Goal: Task Accomplishment & Management: Manage account settings

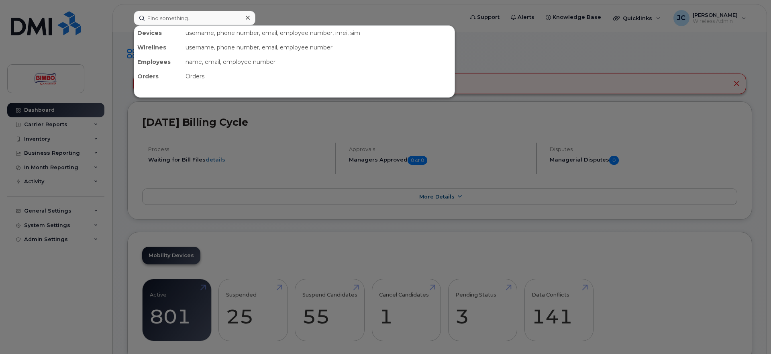
click at [193, 18] on input at bounding box center [195, 18] width 122 height 14
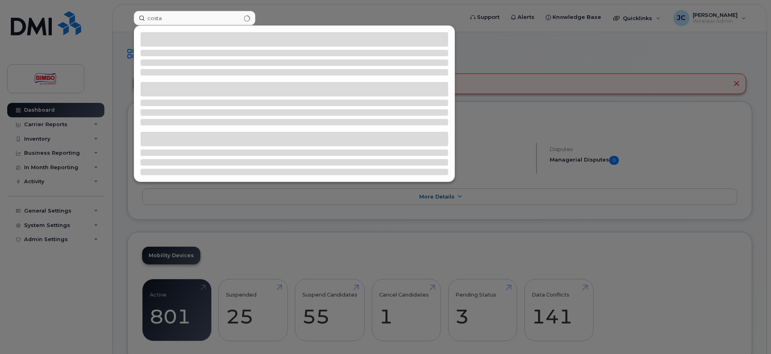
type input "costa"
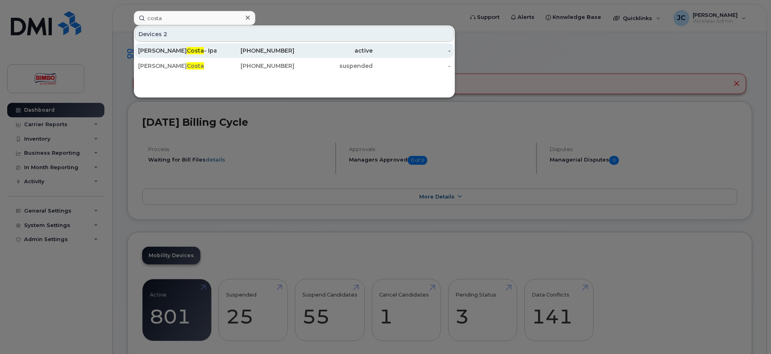
click at [187, 50] on span "Costa" at bounding box center [195, 50] width 17 height 7
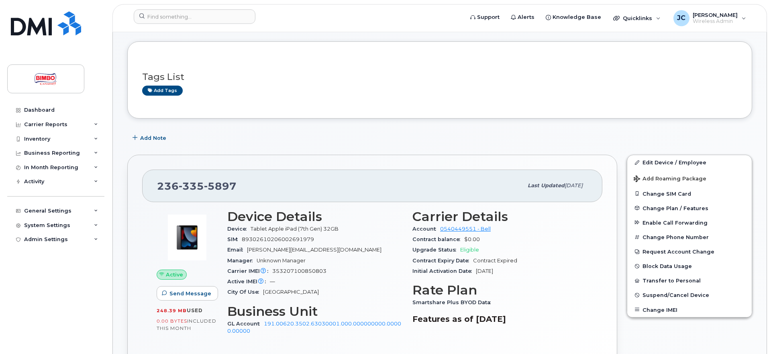
scroll to position [123, 0]
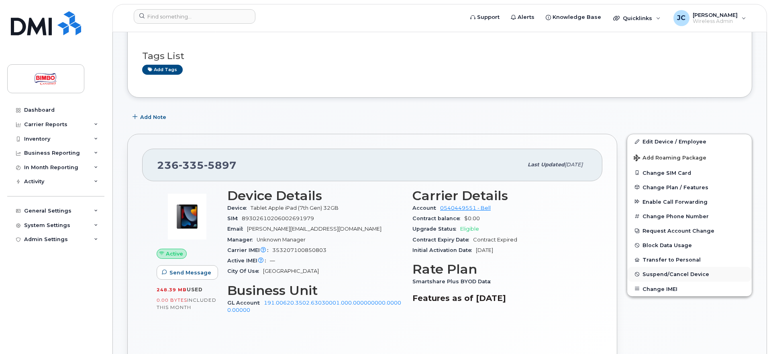
click at [664, 274] on span "Suspend/Cancel Device" at bounding box center [675, 274] width 67 height 6
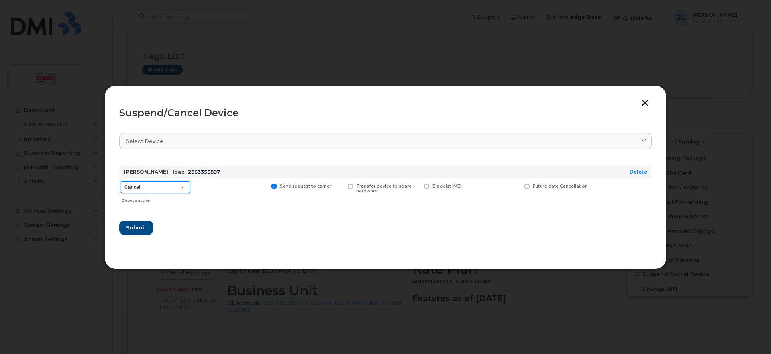
click at [121, 181] on select "Cancel Suspend - Extend Suspension Suspend - Reduced Rate Suspend - Full Rate S…" at bounding box center [155, 187] width 69 height 12
select select "[object Object]"
click option "Suspend - Lost Device/Stolen" at bounding box center [0, 0] width 0 height 0
click at [142, 228] on span "Submit" at bounding box center [136, 228] width 20 height 8
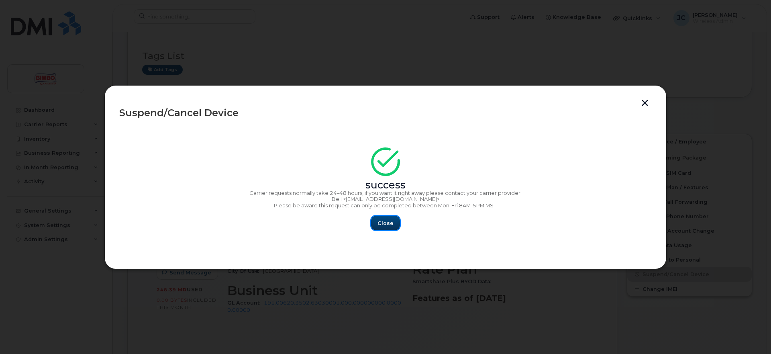
click at [390, 227] on span "Close" at bounding box center [385, 223] width 16 height 8
